Goal: Task Accomplishment & Management: Complete application form

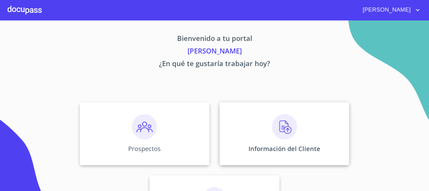
click at [276, 123] on img at bounding box center [284, 126] width 25 height 25
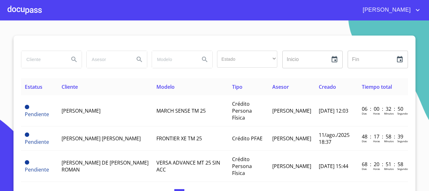
click at [62, 58] on div at bounding box center [51, 59] width 60 height 17
type input "[PERSON_NAME]"
click at [72, 59] on icon "Search" at bounding box center [74, 60] width 8 height 8
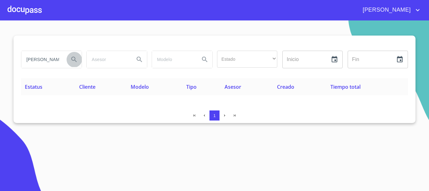
click at [70, 60] on icon "Search" at bounding box center [74, 60] width 8 height 8
click at [55, 61] on input "[PERSON_NAME]" at bounding box center [42, 59] width 43 height 17
click at [74, 59] on icon "Search" at bounding box center [74, 60] width 8 height 8
click at [15, 9] on div at bounding box center [25, 10] width 34 height 20
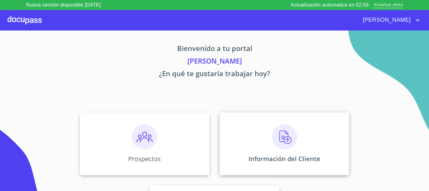
click at [288, 140] on img at bounding box center [284, 136] width 25 height 25
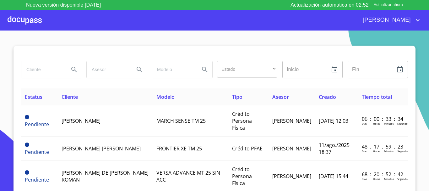
click at [35, 68] on input "search" at bounding box center [42, 69] width 43 height 17
type input "[PERSON_NAME]"
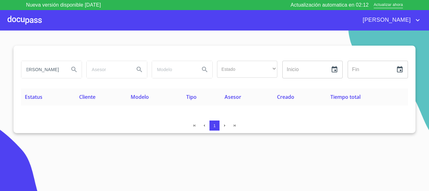
scroll to position [0, 0]
click at [31, 23] on div at bounding box center [25, 20] width 34 height 20
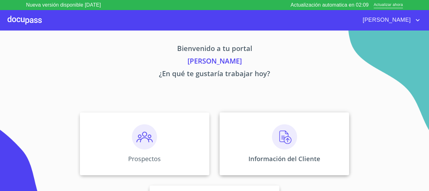
click at [283, 139] on img at bounding box center [284, 136] width 25 height 25
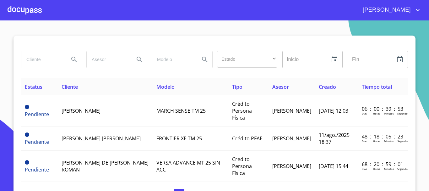
click at [33, 12] on div at bounding box center [25, 10] width 34 height 20
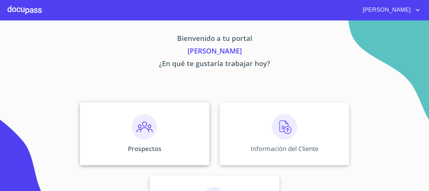
click at [140, 133] on img at bounding box center [144, 126] width 25 height 25
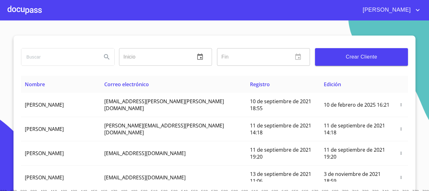
click at [347, 58] on span "Crear Cliente" at bounding box center [361, 56] width 83 height 9
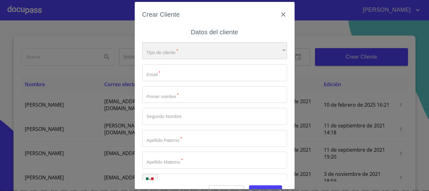
click at [149, 53] on div "​" at bounding box center [214, 50] width 145 height 17
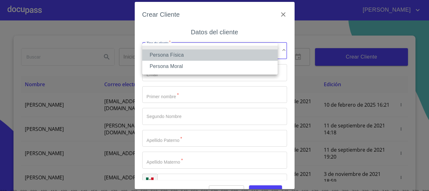
click at [158, 51] on li "Persona Física" at bounding box center [209, 54] width 135 height 11
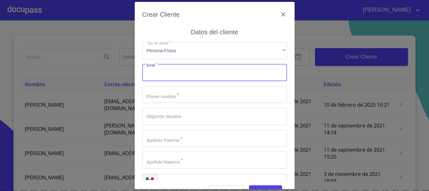
click at [162, 77] on input "Tipo de cliente   *" at bounding box center [214, 72] width 145 height 17
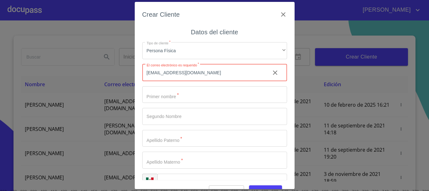
type input "[EMAIL_ADDRESS][DOMAIN_NAME]"
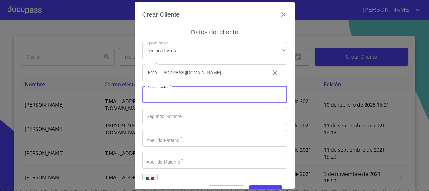
click at [210, 95] on input "Tipo de cliente   *" at bounding box center [214, 94] width 145 height 17
type input "ISMAEL"
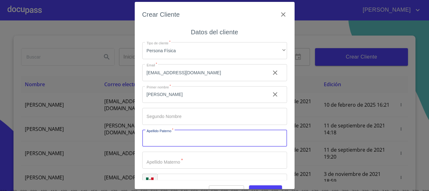
click at [175, 144] on input "Tipo de cliente   *" at bounding box center [214, 138] width 145 height 17
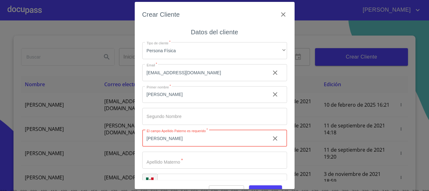
type input "AVILA"
click at [160, 164] on input "Tipo de cliente   *" at bounding box center [214, 159] width 145 height 17
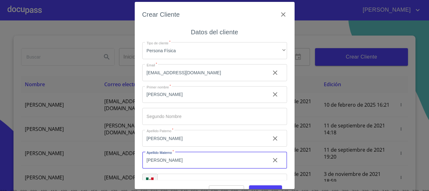
type input "CASTILLO"
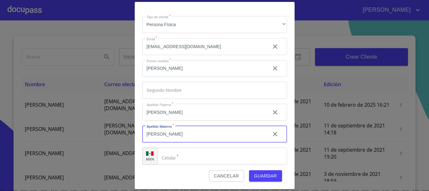
scroll to position [16, 0]
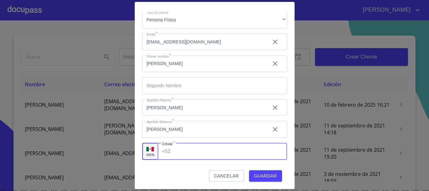
click at [208, 156] on input "Tipo de cliente   *" at bounding box center [230, 151] width 114 height 17
type input "(33)29497474"
click at [267, 178] on span "Guardar" at bounding box center [265, 176] width 23 height 8
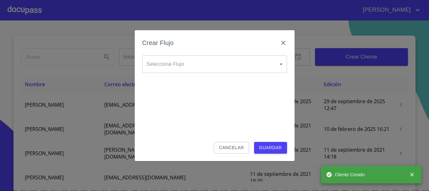
click at [237, 65] on body "ADRIANA Inicio ​ Fin ​ Crear Cliente Nombre Correo electrónico Registro Edición…" at bounding box center [214, 95] width 429 height 191
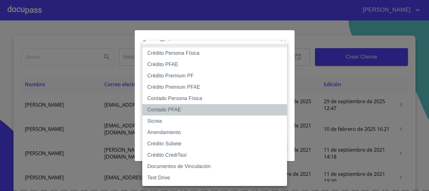
click at [206, 111] on li "Contado PFAE" at bounding box center [214, 109] width 145 height 11
type input "60bfa0300d9865ccc24b067f"
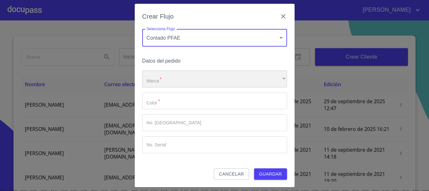
click at [168, 82] on div "​" at bounding box center [214, 78] width 145 height 17
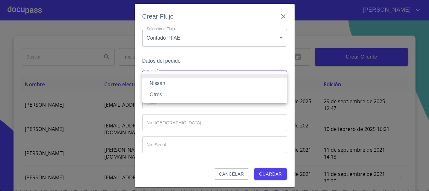
click at [167, 85] on li "Nissan" at bounding box center [214, 83] width 145 height 11
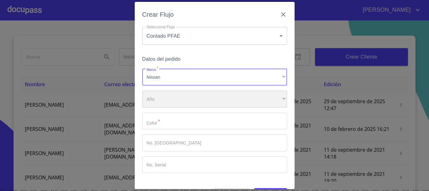
click at [165, 101] on div "​" at bounding box center [214, 99] width 145 height 17
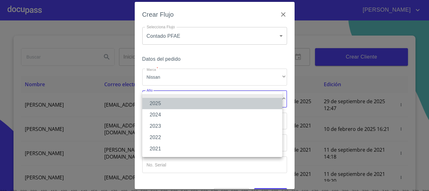
click at [165, 104] on li "2025" at bounding box center [212, 103] width 140 height 11
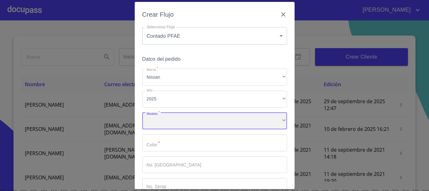
click at [162, 122] on div "​" at bounding box center [214, 121] width 145 height 17
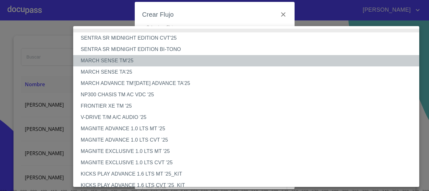
click at [149, 60] on li "MARCH SENSE TM'25" at bounding box center [248, 60] width 351 height 11
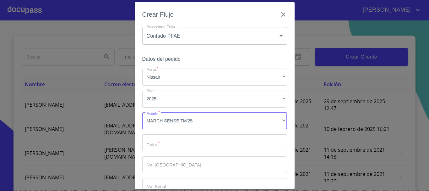
click at [160, 145] on input "Marca   *" at bounding box center [214, 142] width 145 height 17
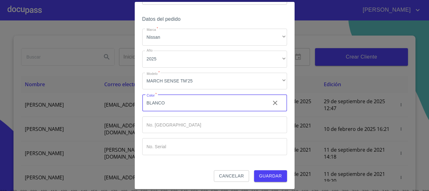
scroll to position [40, 0]
type input "BLANCO"
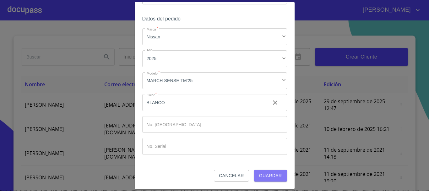
click at [267, 177] on span "Guardar" at bounding box center [270, 176] width 23 height 8
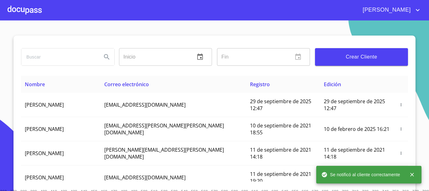
click at [29, 10] on div at bounding box center [25, 10] width 34 height 20
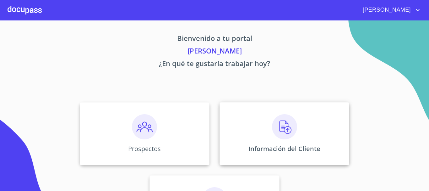
click at [277, 128] on img at bounding box center [284, 126] width 25 height 25
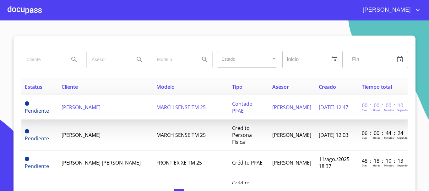
click at [75, 107] on span "ISMAEL AVILA CASTILLO" at bounding box center [81, 107] width 39 height 7
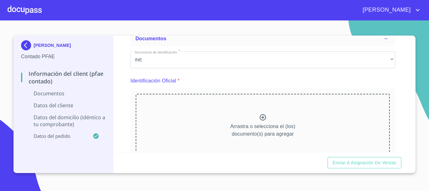
scroll to position [94, 0]
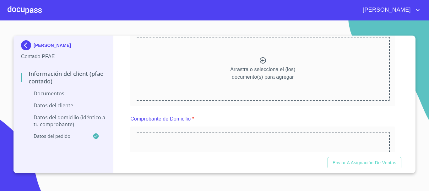
click at [262, 60] on icon at bounding box center [263, 60] width 6 height 6
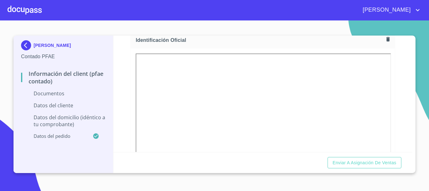
scroll to position [220, 0]
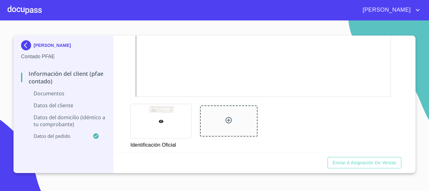
click at [228, 120] on icon at bounding box center [229, 120] width 6 height 6
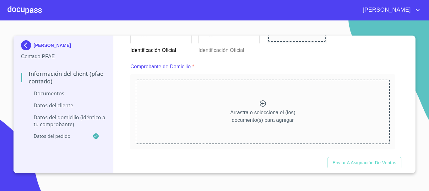
scroll to position [314, 0]
click at [260, 104] on icon at bounding box center [263, 104] width 8 height 8
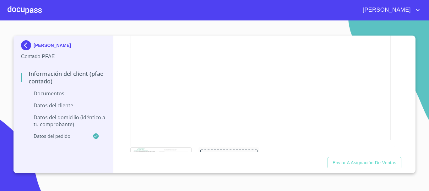
scroll to position [471, 0]
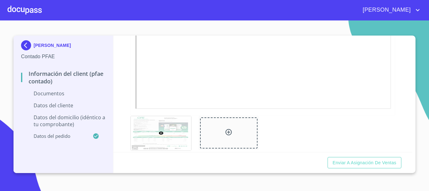
click at [228, 134] on icon at bounding box center [229, 132] width 8 height 8
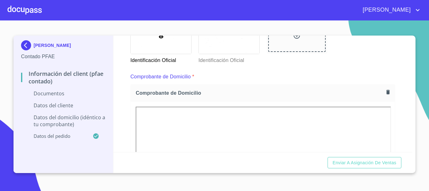
scroll to position [346, 0]
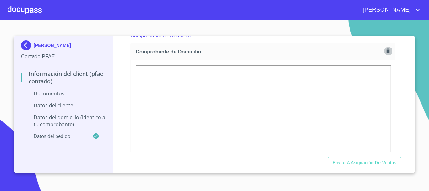
click at [387, 52] on icon "button" at bounding box center [388, 51] width 3 height 4
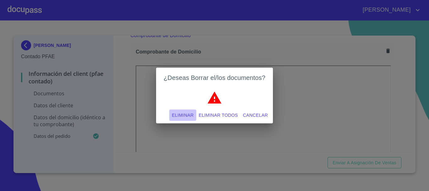
click at [183, 117] on span "Eliminar" at bounding box center [183, 115] width 22 height 8
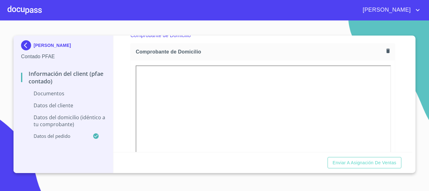
click at [387, 50] on icon "button" at bounding box center [388, 51] width 3 height 4
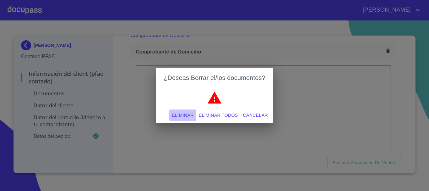
click at [182, 116] on span "Eliminar" at bounding box center [183, 115] width 22 height 8
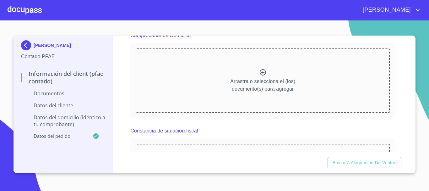
click at [259, 71] on icon at bounding box center [263, 73] width 8 height 8
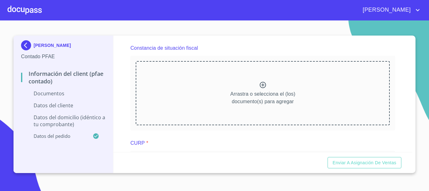
scroll to position [597, 0]
click at [260, 87] on icon at bounding box center [263, 84] width 6 height 6
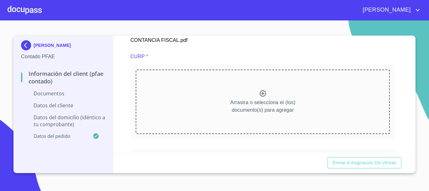
scroll to position [880, 0]
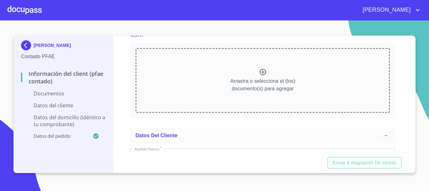
click at [262, 76] on icon at bounding box center [263, 72] width 8 height 8
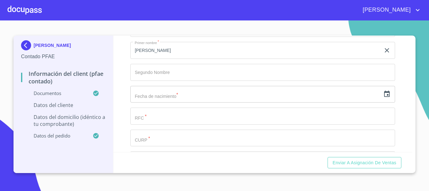
scroll to position [1163, 0]
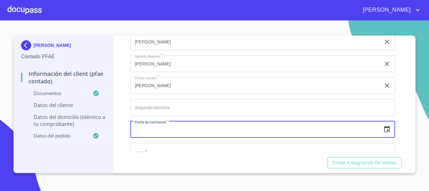
click at [200, 138] on input "text" at bounding box center [255, 129] width 250 height 17
click at [384, 132] on icon "button" at bounding box center [387, 129] width 6 height 6
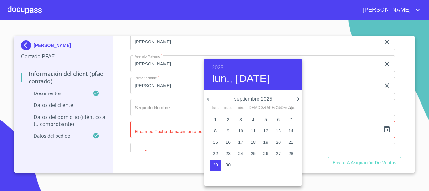
click at [214, 65] on h6 "2025" at bounding box center [217, 67] width 11 height 9
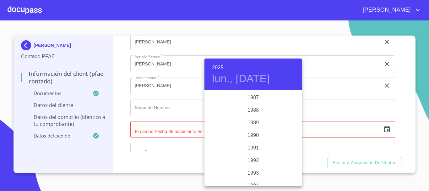
scroll to position [767, 0]
click at [257, 122] on div "1988" at bounding box center [253, 122] width 97 height 13
type input "29 de sep. de 1988"
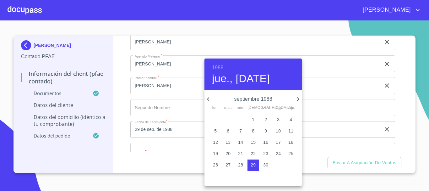
click at [174, 117] on div at bounding box center [214, 95] width 429 height 191
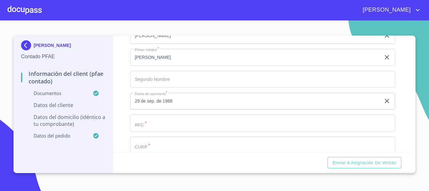
scroll to position [1226, 0]
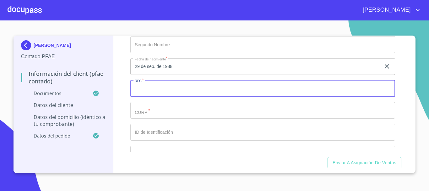
click at [165, 97] on input "Documento de identificación.   *" at bounding box center [262, 88] width 265 height 17
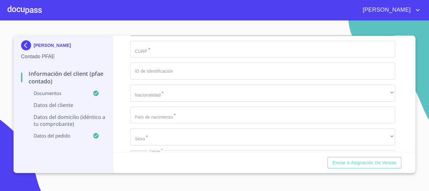
scroll to position [1289, 0]
type input "AICI880718RL2"
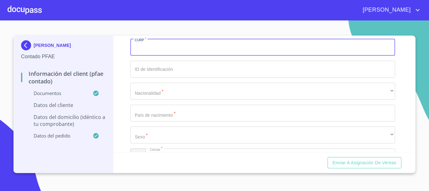
click at [167, 56] on input "Documento de identificación.   *" at bounding box center [262, 47] width 265 height 17
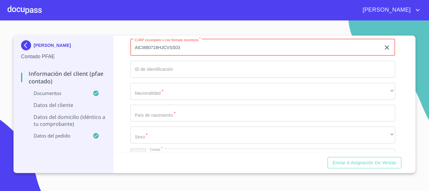
type input "AICI880718HJCVSS03"
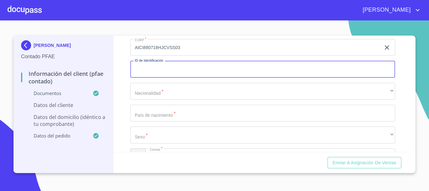
click at [188, 78] on input "Documento de identificación.   *" at bounding box center [262, 69] width 265 height 17
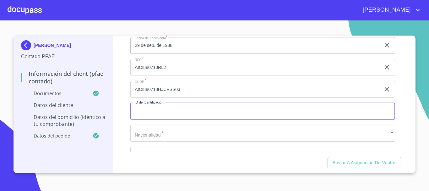
scroll to position [1257, 0]
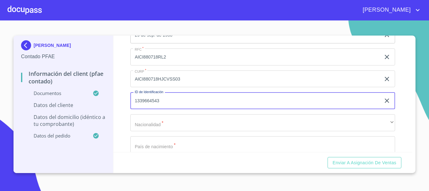
type input "1339664543"
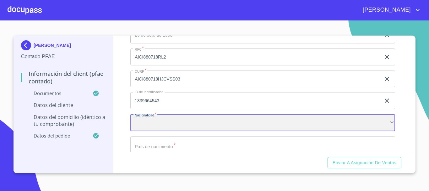
click at [248, 131] on div "​" at bounding box center [262, 122] width 265 height 17
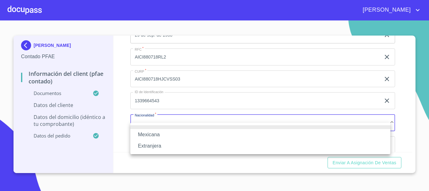
click at [188, 134] on li "Mexicana" at bounding box center [260, 134] width 260 height 11
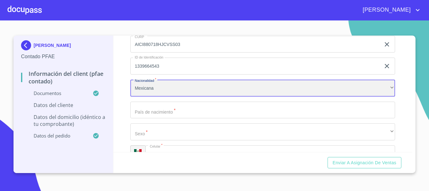
scroll to position [1320, 0]
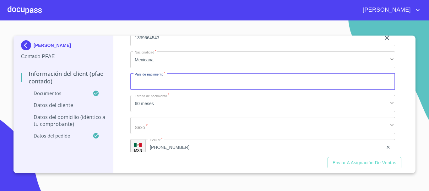
click at [190, 90] on input "Documento de identificación.   *" at bounding box center [262, 81] width 265 height 17
type input "México"
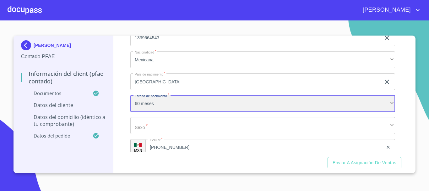
click at [162, 112] on div "60 meses" at bounding box center [262, 103] width 265 height 17
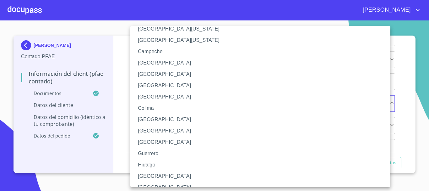
scroll to position [31, 0]
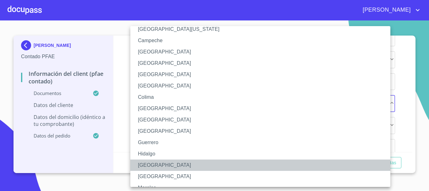
click at [158, 166] on li "Jalisco" at bounding box center [262, 164] width 265 height 11
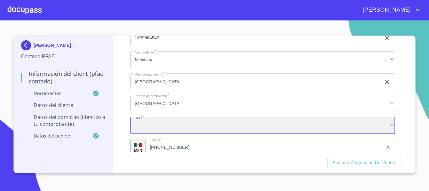
click at [157, 130] on div "​" at bounding box center [262, 125] width 265 height 17
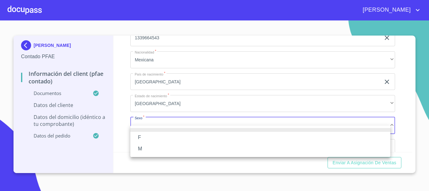
click at [151, 149] on li "M" at bounding box center [260, 148] width 260 height 11
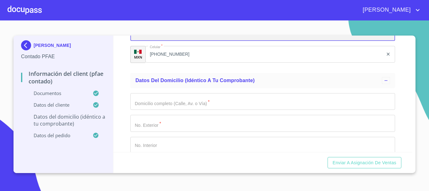
scroll to position [1414, 0]
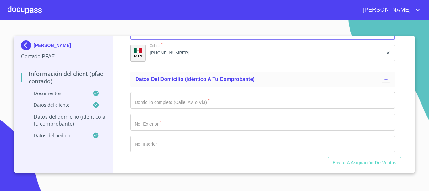
click at [177, 109] on input "Documento de identificación.   *" at bounding box center [262, 100] width 265 height 17
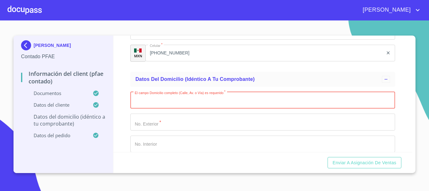
click at [159, 109] on input "Documento de identificación.   *" at bounding box center [262, 100] width 265 height 17
type input "CTO MILITARES NTE"
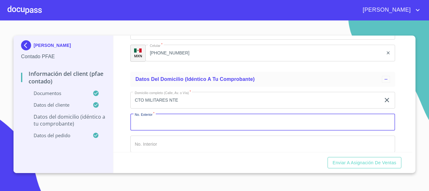
click at [184, 130] on input "Documento de identificación.   *" at bounding box center [262, 121] width 265 height 17
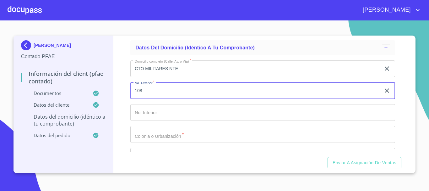
type input "108"
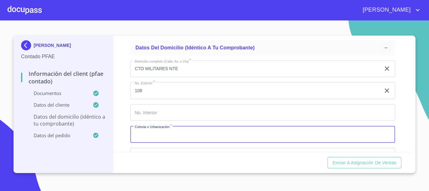
click at [168, 143] on input "Documento de identificación.   *" at bounding box center [262, 134] width 265 height 17
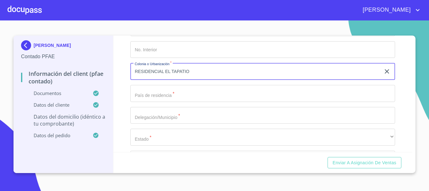
type input "RESIDENCIAL EL TAPATIO"
click at [164, 102] on input "Documento de identificación.   *" at bounding box center [262, 93] width 265 height 17
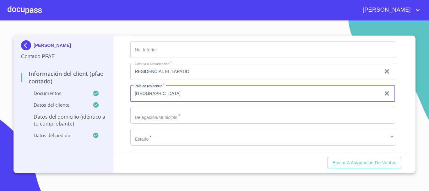
type input "MEXICO"
click at [159, 124] on input "Documento de identificación.   *" at bounding box center [262, 115] width 265 height 17
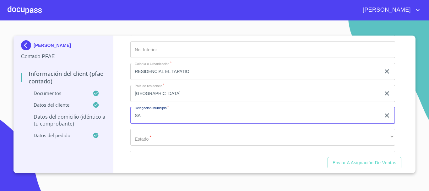
type input "S"
type input "L"
type input "TLAQUEPAQUE"
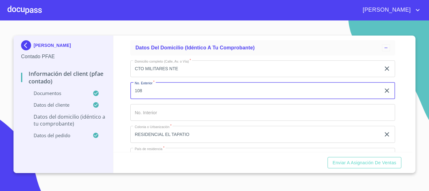
click at [144, 99] on input "108" at bounding box center [255, 90] width 250 height 17
type input "109"
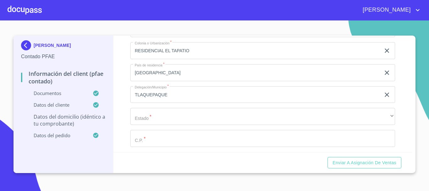
scroll to position [1540, 0]
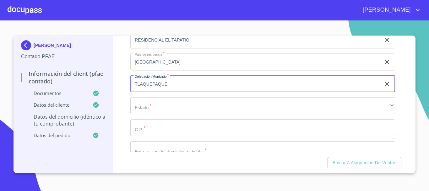
click at [135, 92] on input "TLAQUEPAQUE" at bounding box center [255, 83] width 250 height 17
type input "SAN PEDRO TLAQUEPAQUE"
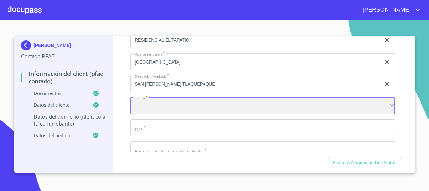
click at [140, 114] on div "​" at bounding box center [262, 105] width 265 height 17
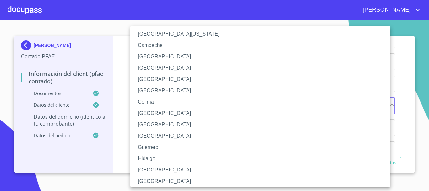
scroll to position [63, 0]
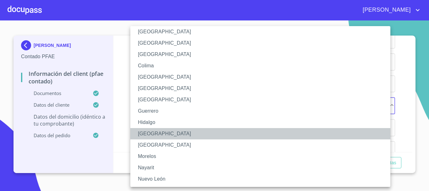
click at [150, 133] on li "Jalisco" at bounding box center [262, 133] width 265 height 11
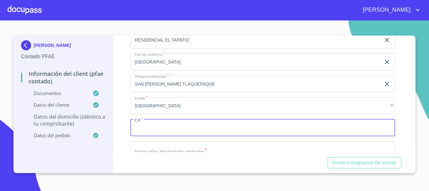
drag, startPoint x: 155, startPoint y: 138, endPoint x: 150, endPoint y: 126, distance: 13.1
click at [155, 136] on input "Documento de identificación.   *" at bounding box center [262, 127] width 265 height 17
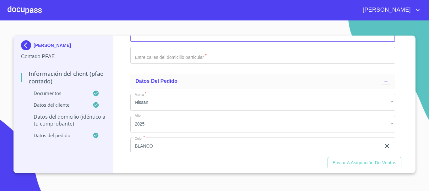
type input "45580"
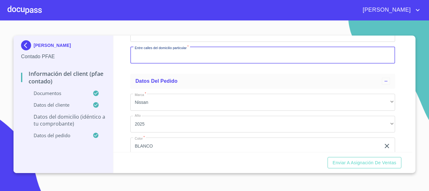
click at [161, 64] on input "Documento de identificación.   *" at bounding box center [262, 55] width 265 height 17
type input "B"
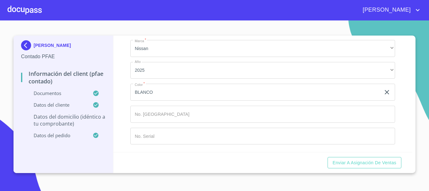
scroll to position [1696, 0]
type input "NAVEGANTES NORTE Y PATRIA"
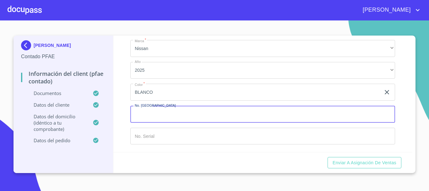
click at [156, 114] on input "Documento de identificación.   *" at bounding box center [262, 114] width 265 height 17
click at [159, 116] on input "Documento de identificación.   *" at bounding box center [262, 114] width 265 height 17
type input "149270"
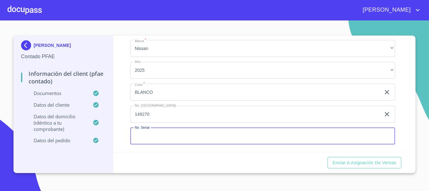
click at [175, 143] on input "Documento de identificación.   *" at bounding box center [262, 136] width 265 height 17
type input "3N1CKCE6SL210238"
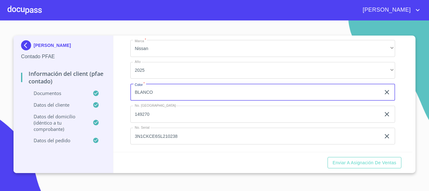
click at [176, 90] on input "BLANCO" at bounding box center [255, 92] width 250 height 17
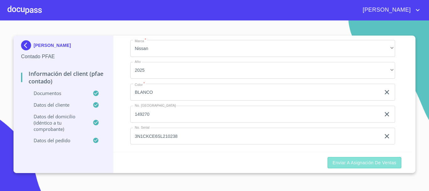
click at [355, 164] on span "Enviar a Asignación de Ventas" at bounding box center [365, 163] width 64 height 8
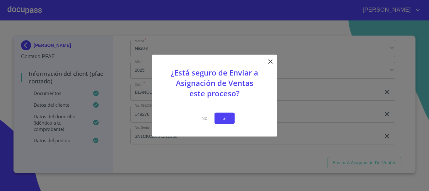
click at [231, 119] on button "Si" at bounding box center [225, 118] width 20 height 12
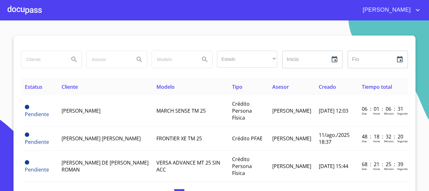
click at [28, 12] on div at bounding box center [25, 10] width 34 height 20
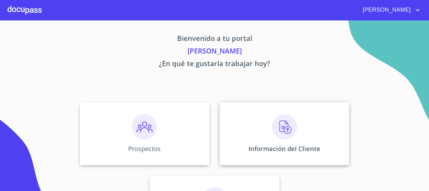
click at [281, 138] on img at bounding box center [284, 126] width 25 height 25
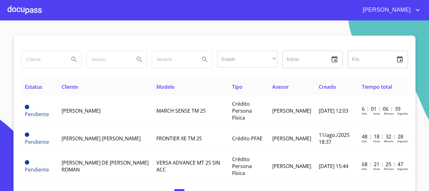
click at [50, 59] on input "search" at bounding box center [42, 59] width 43 height 17
type input "ISMAEL"
click at [72, 57] on icon "Search" at bounding box center [74, 60] width 8 height 8
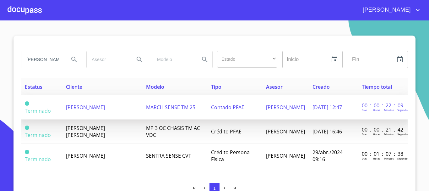
click at [99, 105] on span "ISMAEL AVILA CASTILLO" at bounding box center [85, 107] width 39 height 7
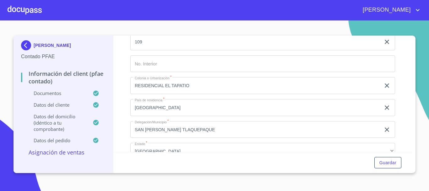
scroll to position [1571, 0]
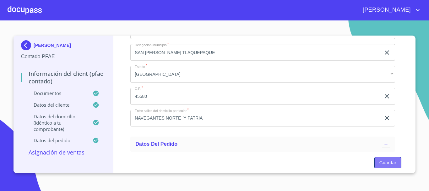
click at [393, 164] on span "Guardar" at bounding box center [388, 163] width 17 height 8
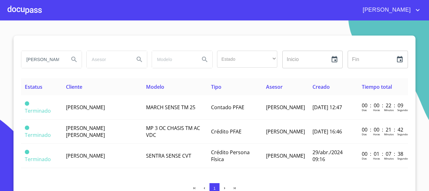
click at [31, 16] on div at bounding box center [25, 10] width 34 height 20
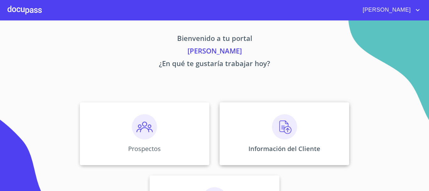
click at [288, 136] on img at bounding box center [284, 126] width 25 height 25
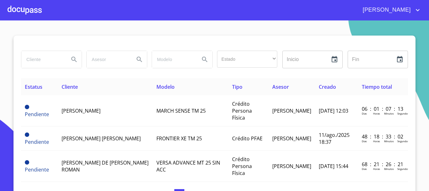
click at [54, 62] on input "search" at bounding box center [42, 59] width 43 height 17
type input "ISMAEL"
click at [72, 61] on icon "Search" at bounding box center [74, 60] width 8 height 8
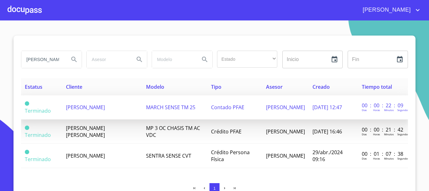
click at [82, 109] on span "ISMAEL AVILA CASTILLO" at bounding box center [85, 107] width 39 height 7
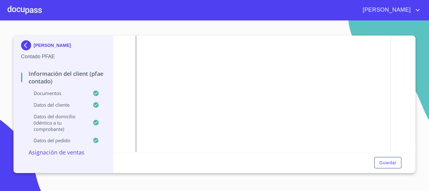
scroll to position [251, 0]
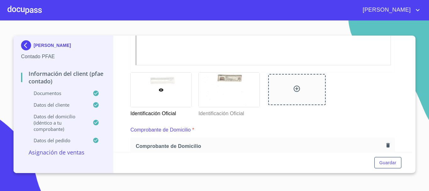
click at [80, 152] on p "Asignación de Ventas" at bounding box center [63, 152] width 85 height 8
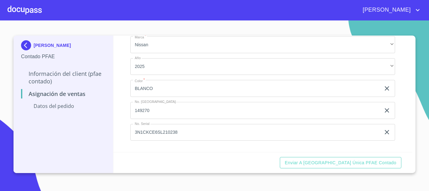
scroll to position [52, 0]
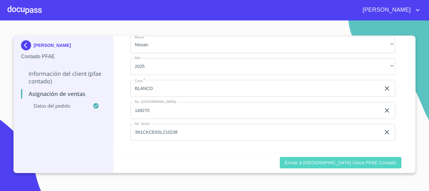
click at [368, 164] on span "Enviar a Ventanilla única PFAE contado" at bounding box center [341, 163] width 112 height 8
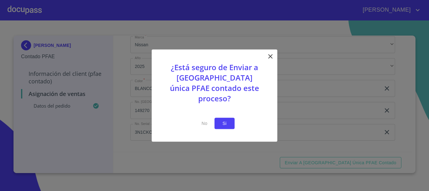
click at [226, 119] on span "Si" at bounding box center [225, 123] width 10 height 8
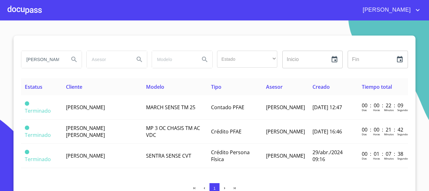
click at [28, 14] on div at bounding box center [25, 10] width 34 height 20
